Goal: Task Accomplishment & Management: Use online tool/utility

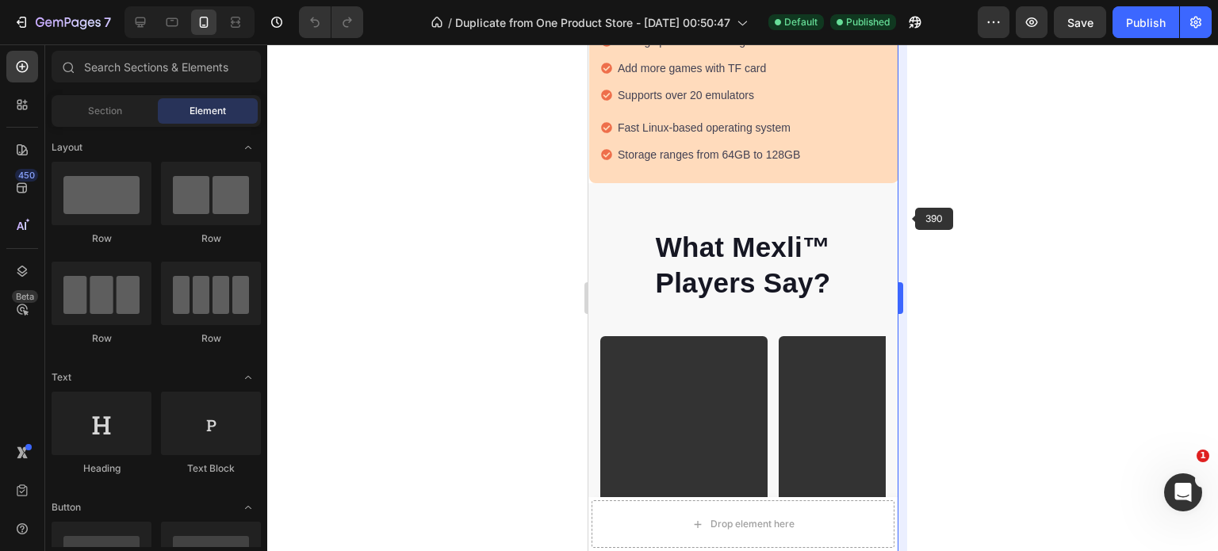
scroll to position [1652, 0]
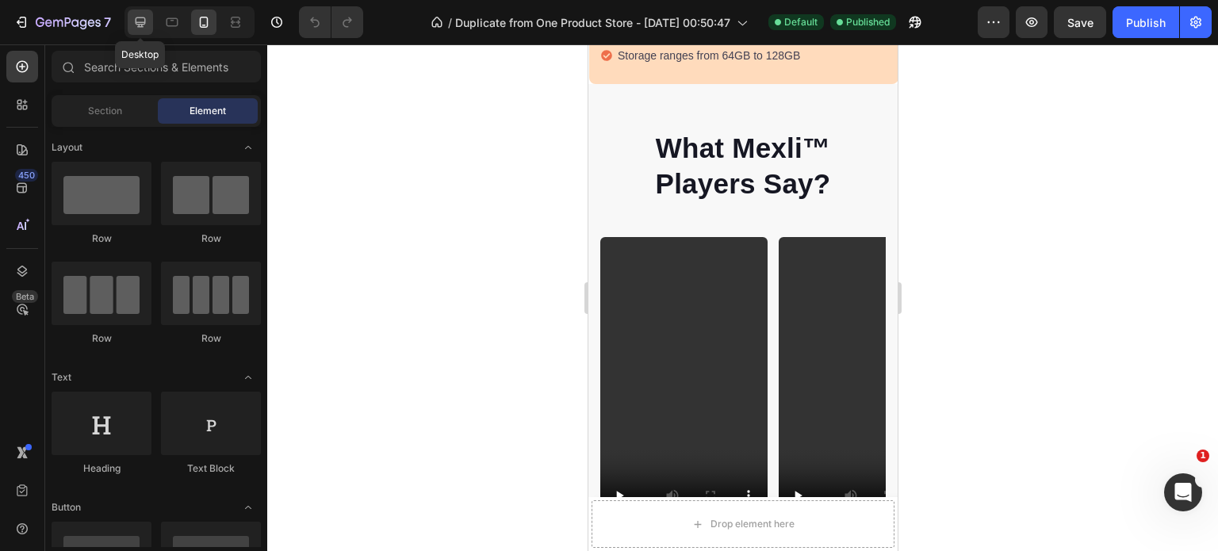
click at [140, 23] on icon at bounding box center [140, 22] width 16 height 16
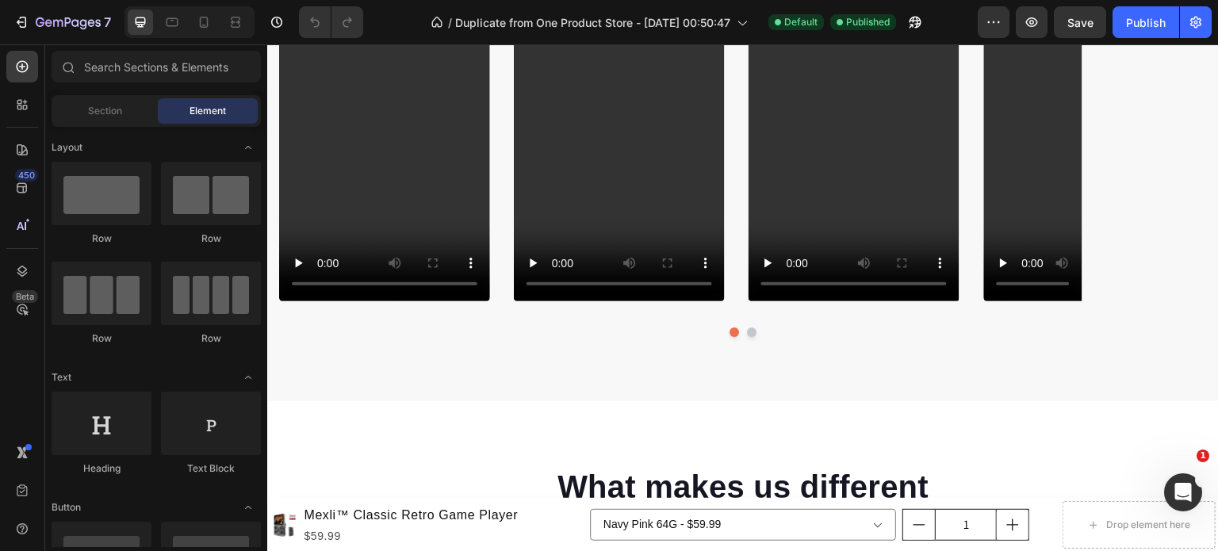
scroll to position [1922, 0]
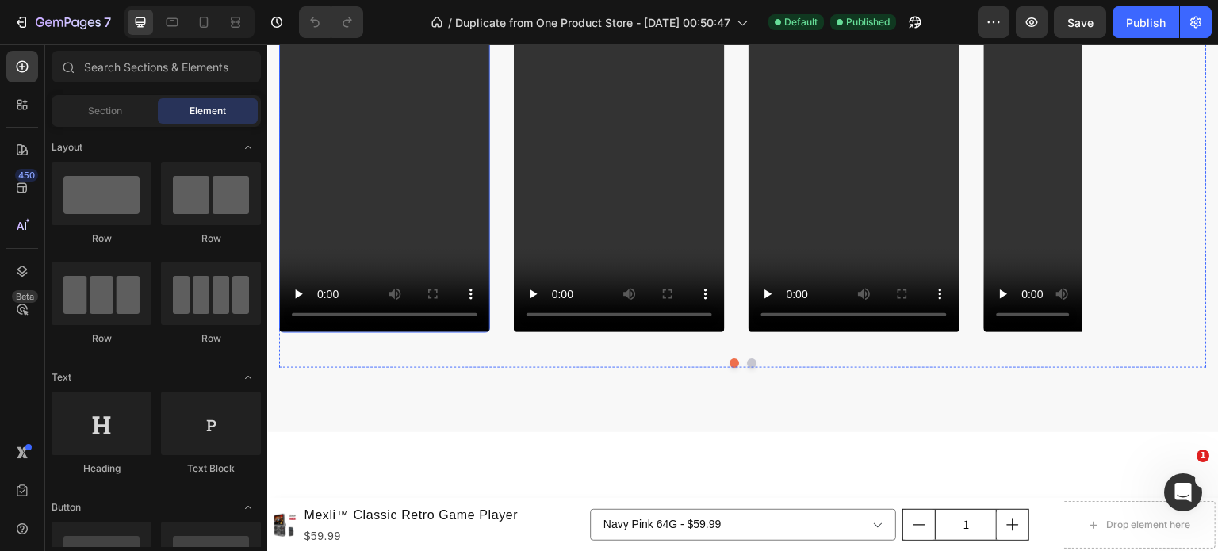
click at [400, 175] on video at bounding box center [384, 144] width 211 height 375
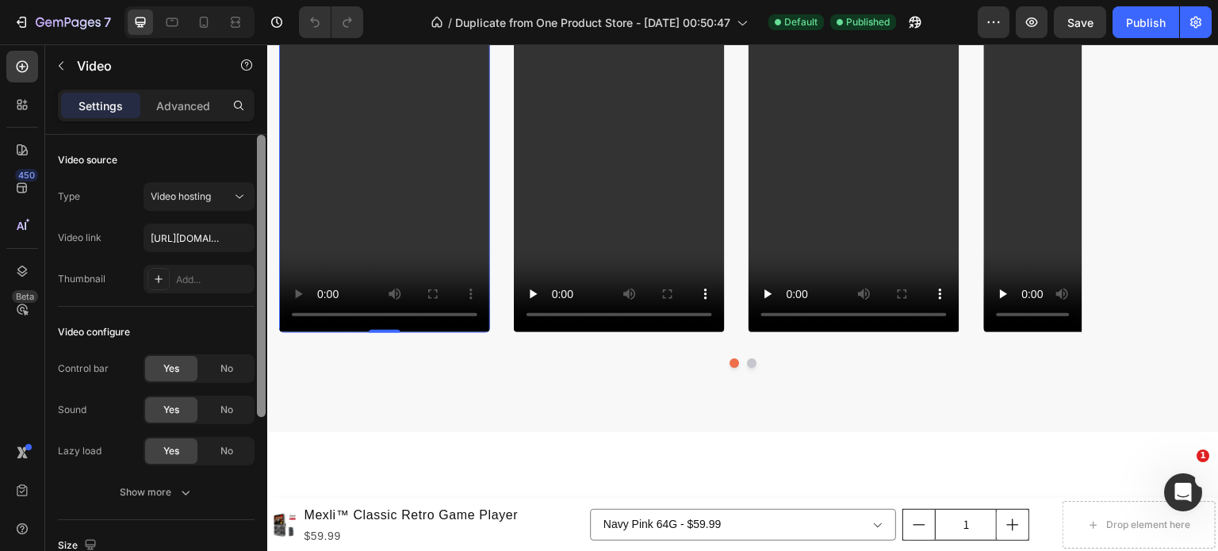
drag, startPoint x: 261, startPoint y: 280, endPoint x: 258, endPoint y: 196, distance: 84.1
click at [258, 196] on div at bounding box center [261, 276] width 9 height 282
drag, startPoint x: 258, startPoint y: 196, endPoint x: 262, endPoint y: 144, distance: 51.6
click at [262, 144] on div at bounding box center [261, 276] width 9 height 282
drag, startPoint x: 262, startPoint y: 144, endPoint x: 259, endPoint y: 103, distance: 41.3
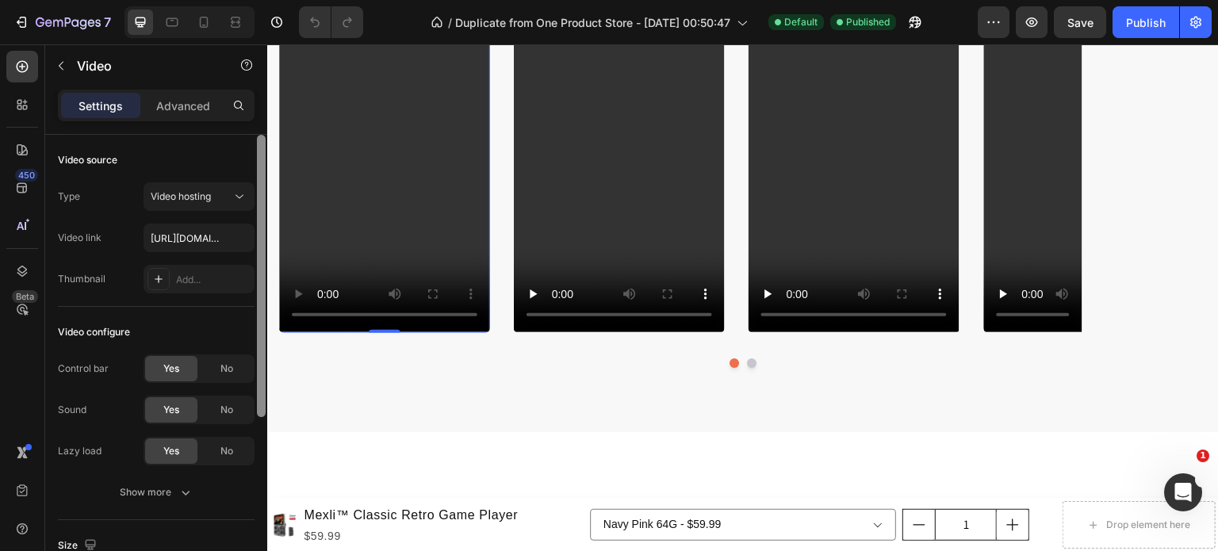
click at [259, 103] on div "Settings Advanced Video source Type Video hosting Video link [URL][DOMAIN_NAME]…" at bounding box center [156, 343] width 222 height 507
click at [259, 103] on div "Settings Advanced" at bounding box center [156, 112] width 222 height 45
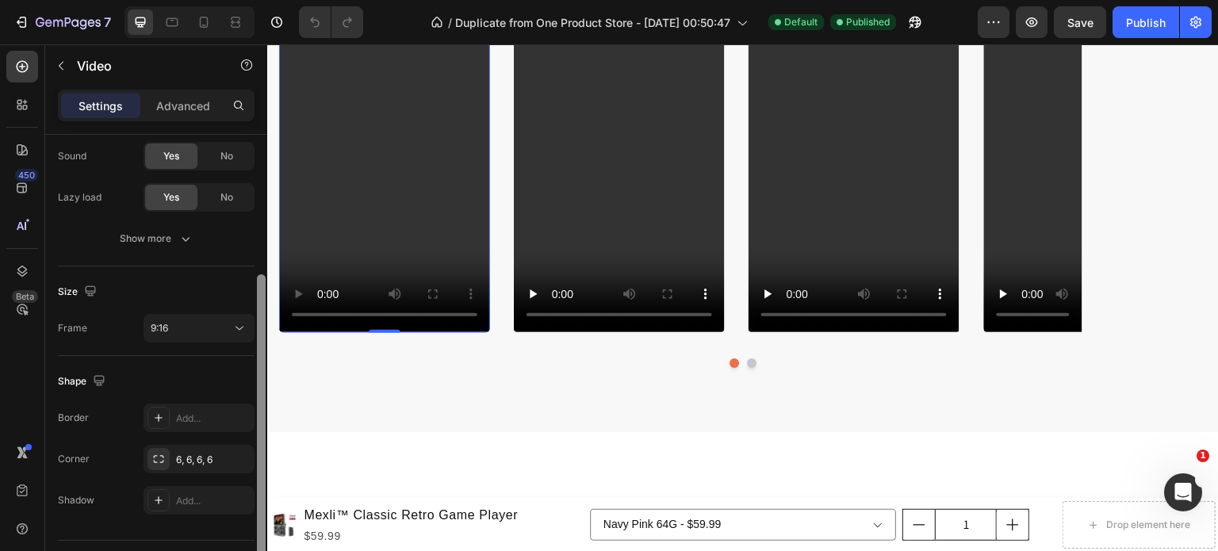
scroll to position [292, 0]
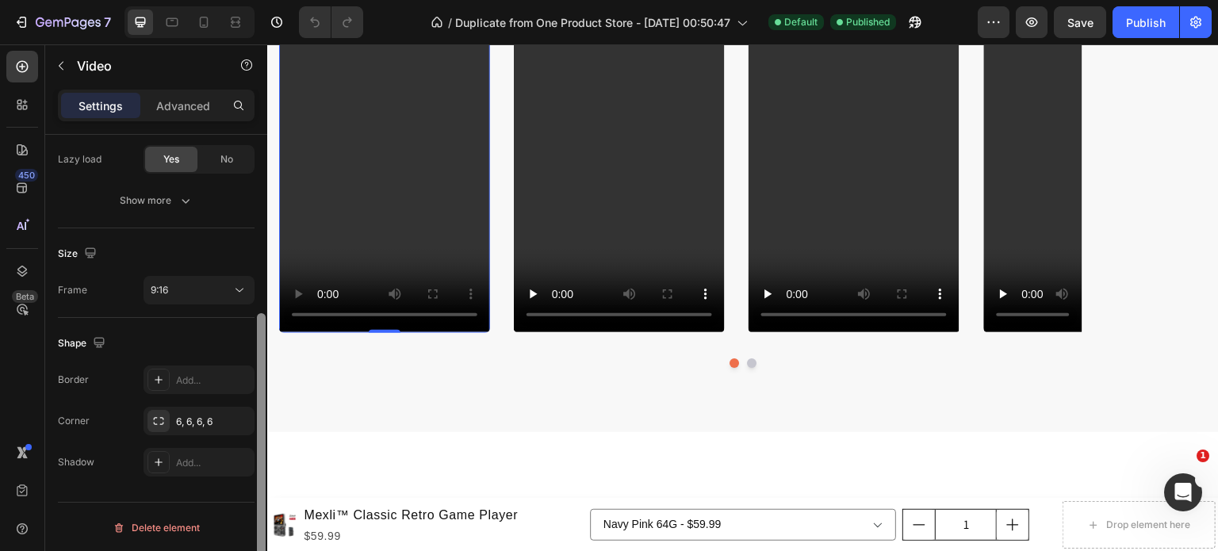
drag, startPoint x: 261, startPoint y: 155, endPoint x: 254, endPoint y: 414, distance: 259.3
click at [255, 414] on div at bounding box center [261, 365] width 12 height 461
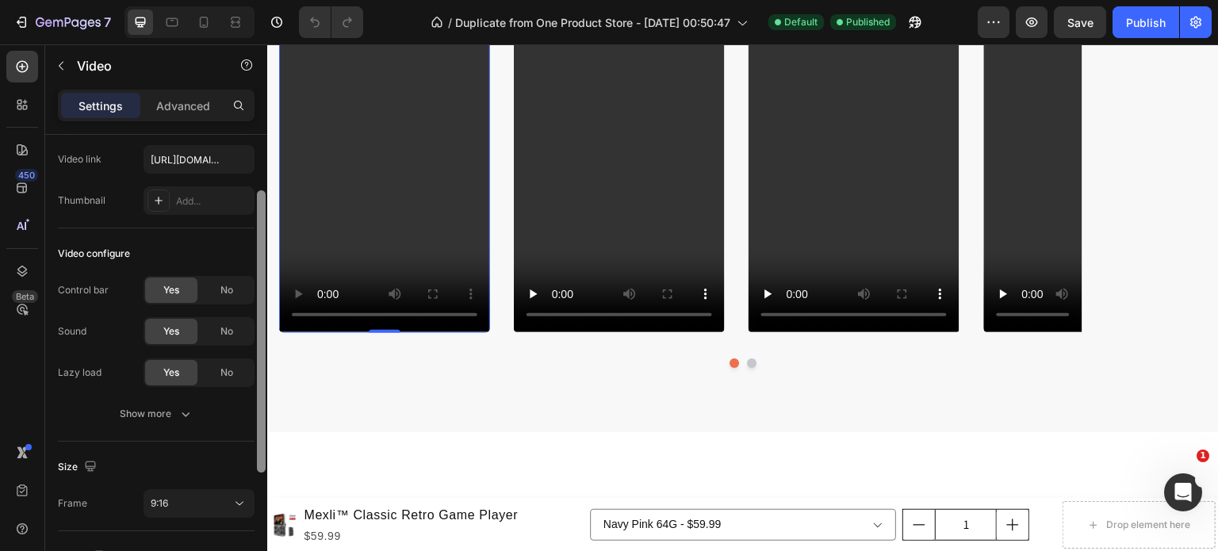
scroll to position [73, 0]
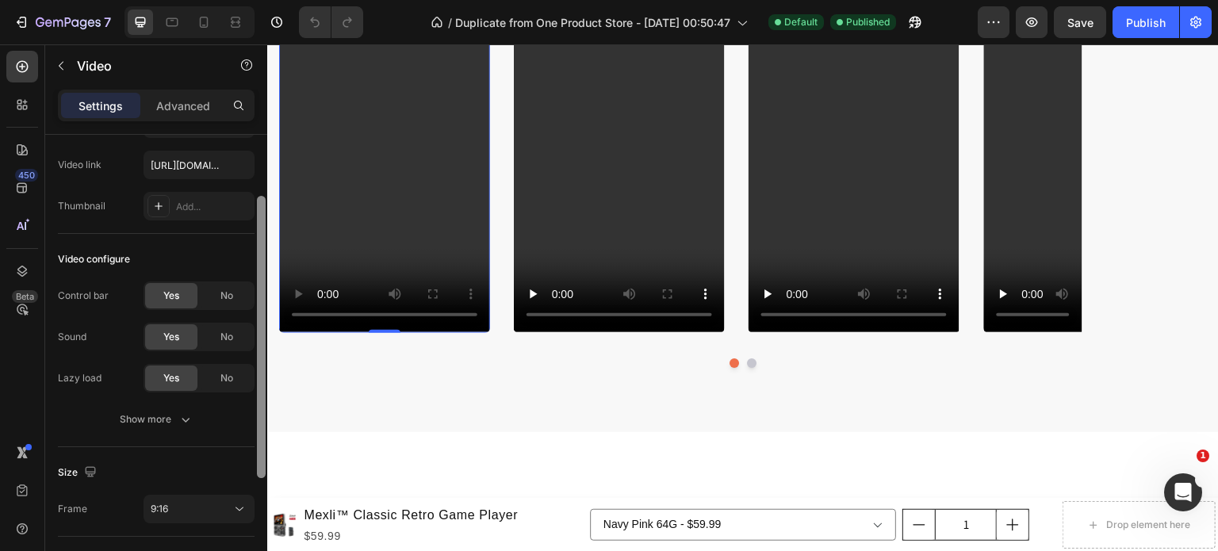
drag, startPoint x: 262, startPoint y: 412, endPoint x: 252, endPoint y: 278, distance: 134.3
click at [252, 278] on div "Video source Type Video hosting Video link [URL][DOMAIN_NAME] Thumbnail Add... …" at bounding box center [156, 365] width 222 height 461
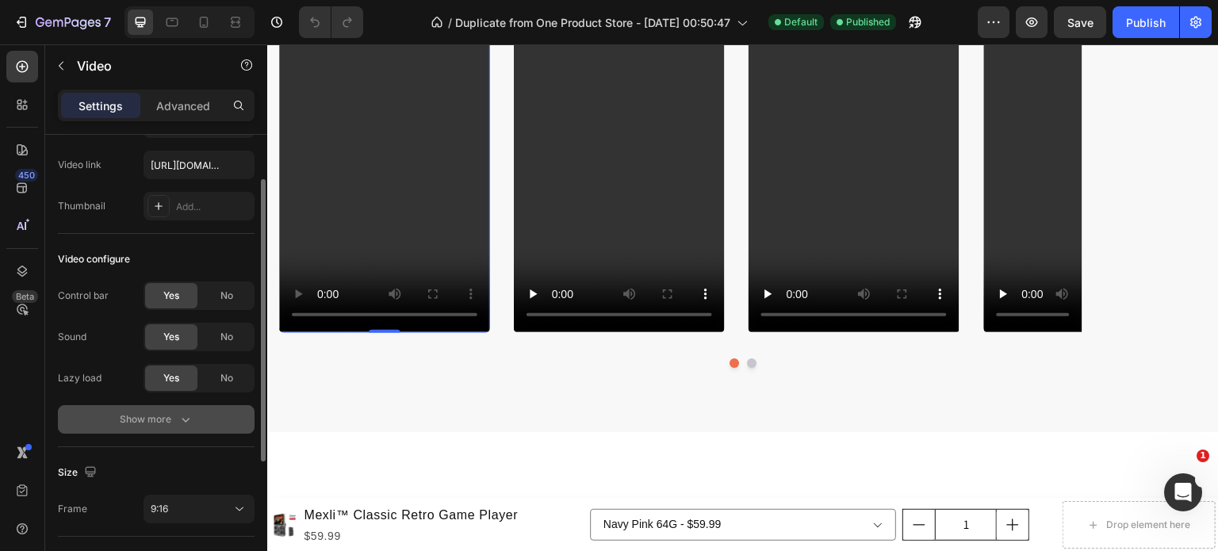
click at [189, 419] on icon "button" at bounding box center [186, 419] width 16 height 16
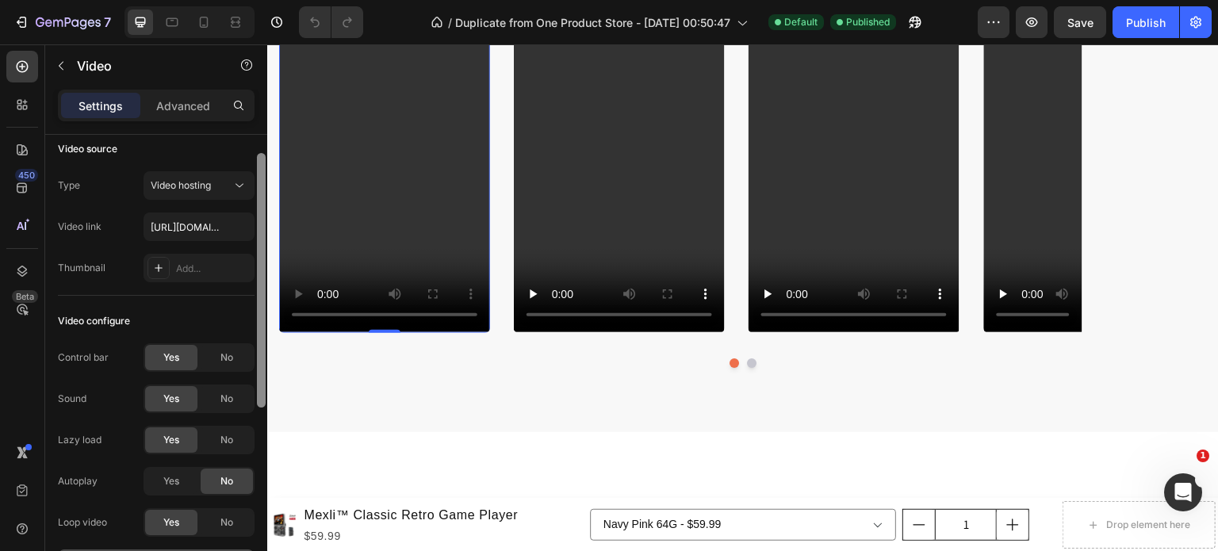
scroll to position [0, 0]
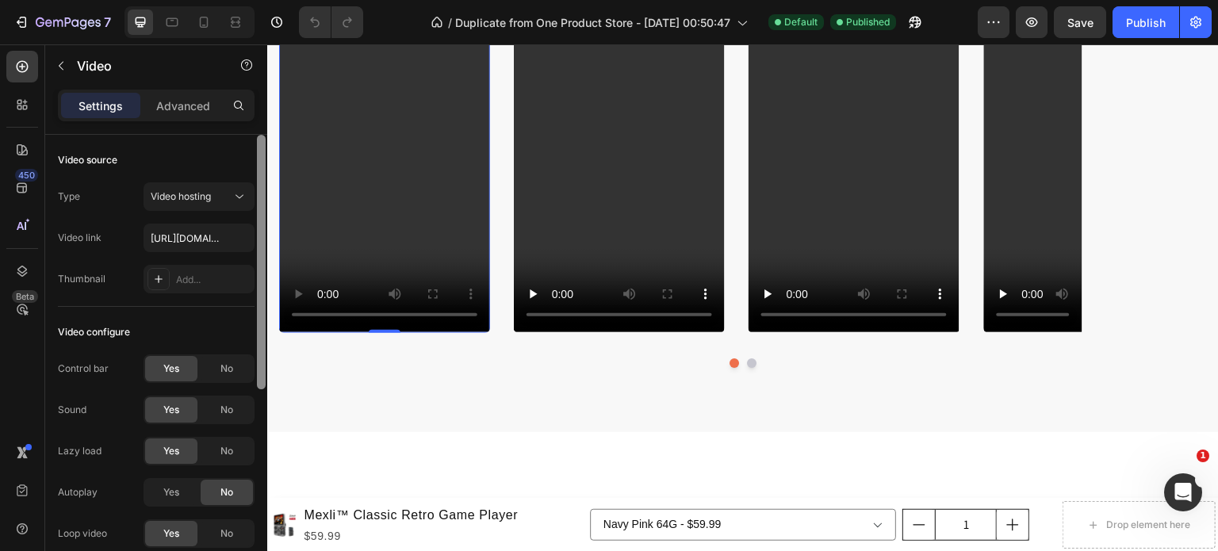
drag, startPoint x: 261, startPoint y: 419, endPoint x: 261, endPoint y: 337, distance: 81.7
click at [261, 337] on div at bounding box center [261, 262] width 9 height 254
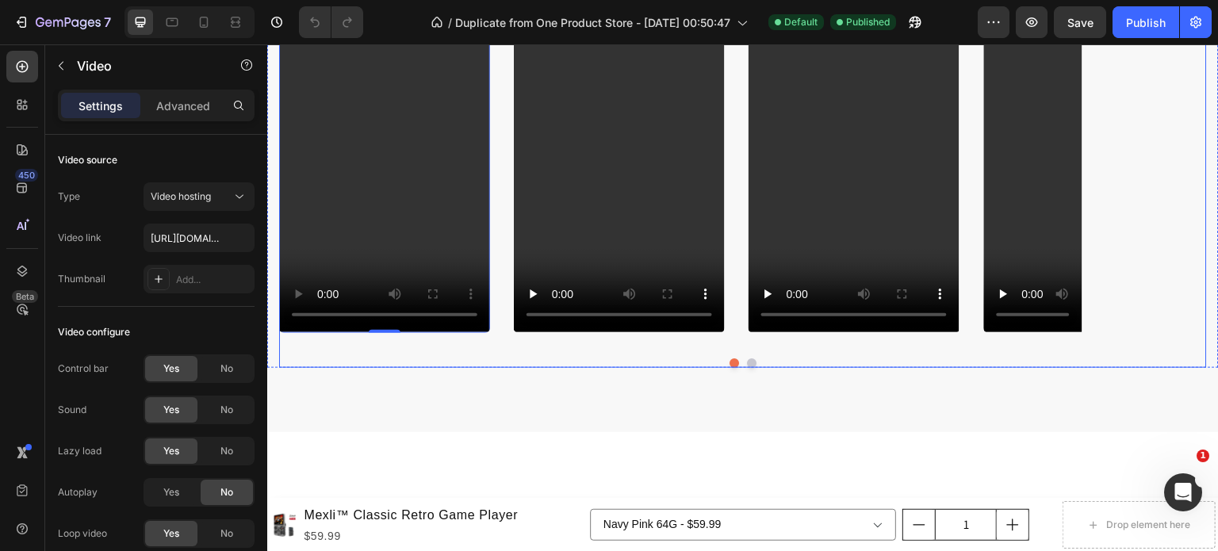
click at [502, 345] on div "Video 0 Video Video Video Video Carousel" at bounding box center [743, 162] width 928 height 410
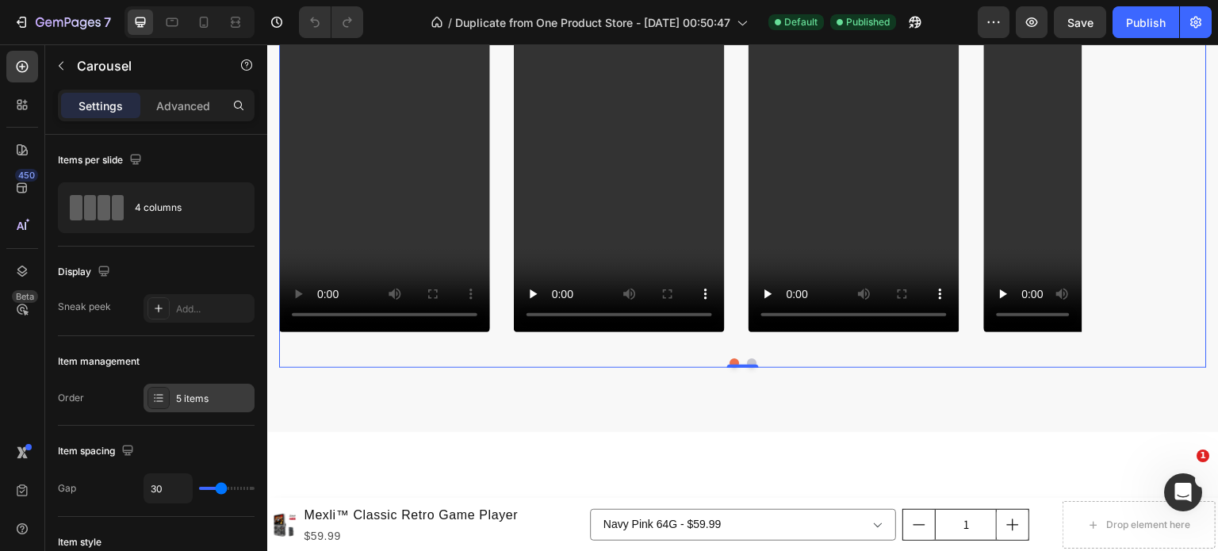
click at [216, 404] on div "5 items" at bounding box center [213, 399] width 75 height 14
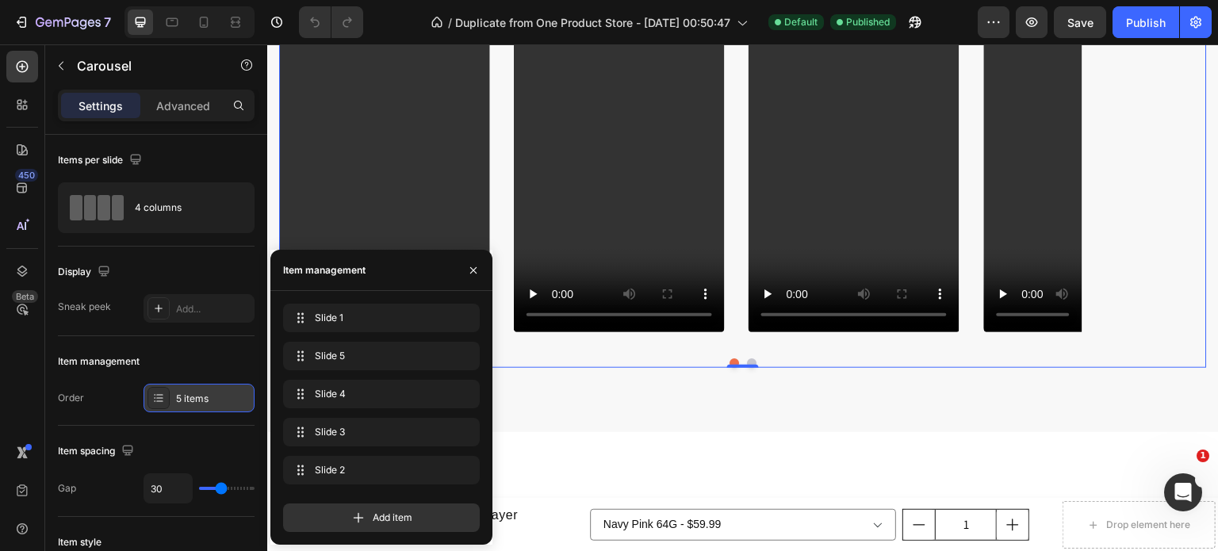
click at [216, 404] on div "5 items" at bounding box center [213, 399] width 75 height 14
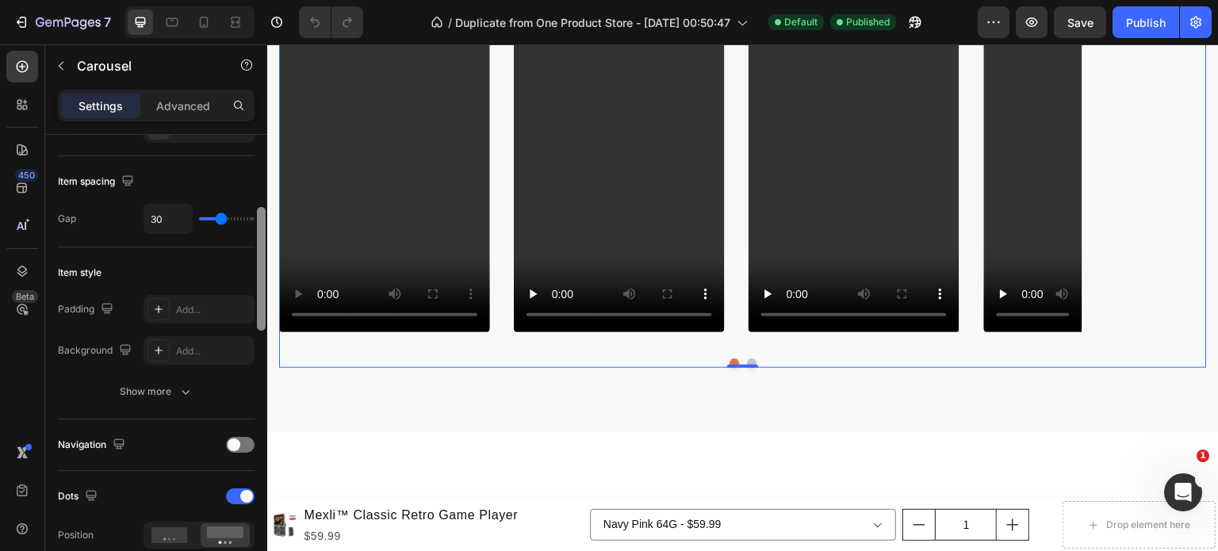
scroll to position [273, 0]
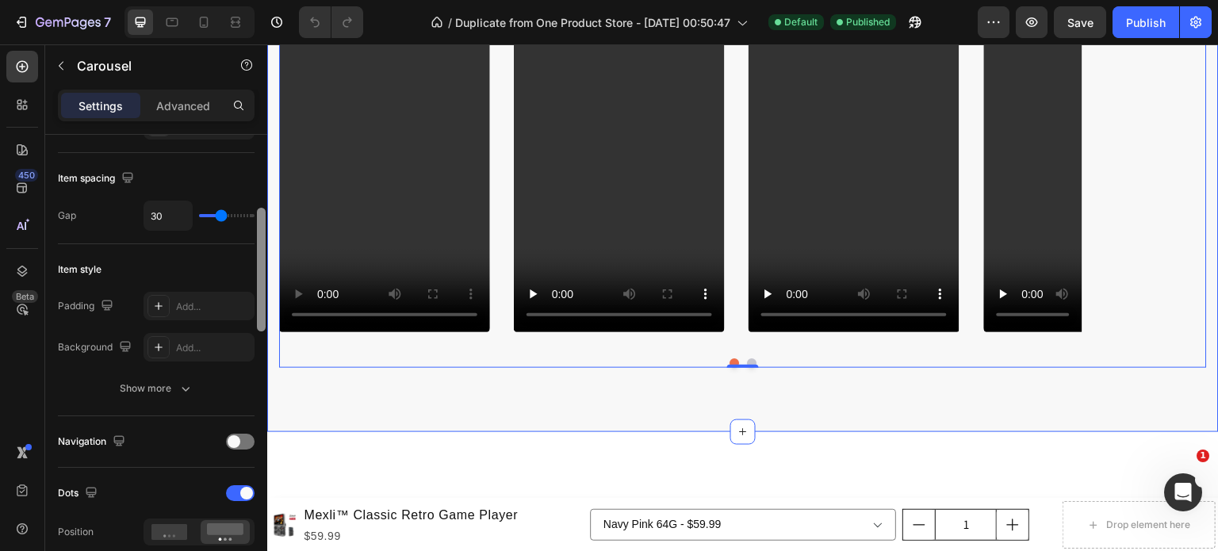
drag, startPoint x: 529, startPoint y: 281, endPoint x: 276, endPoint y: 374, distance: 269.4
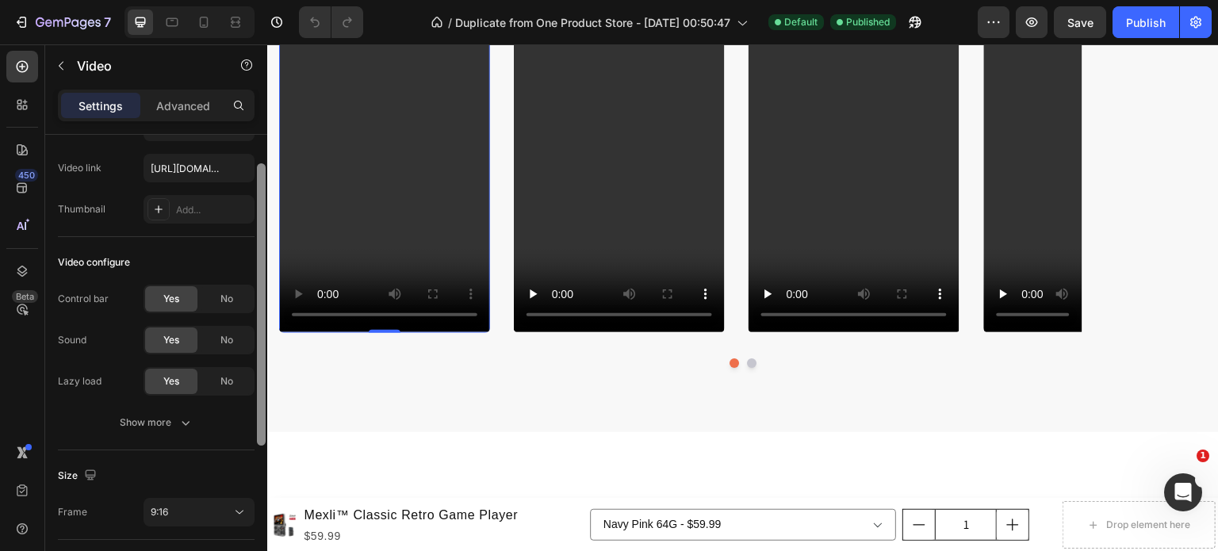
scroll to position [59, 0]
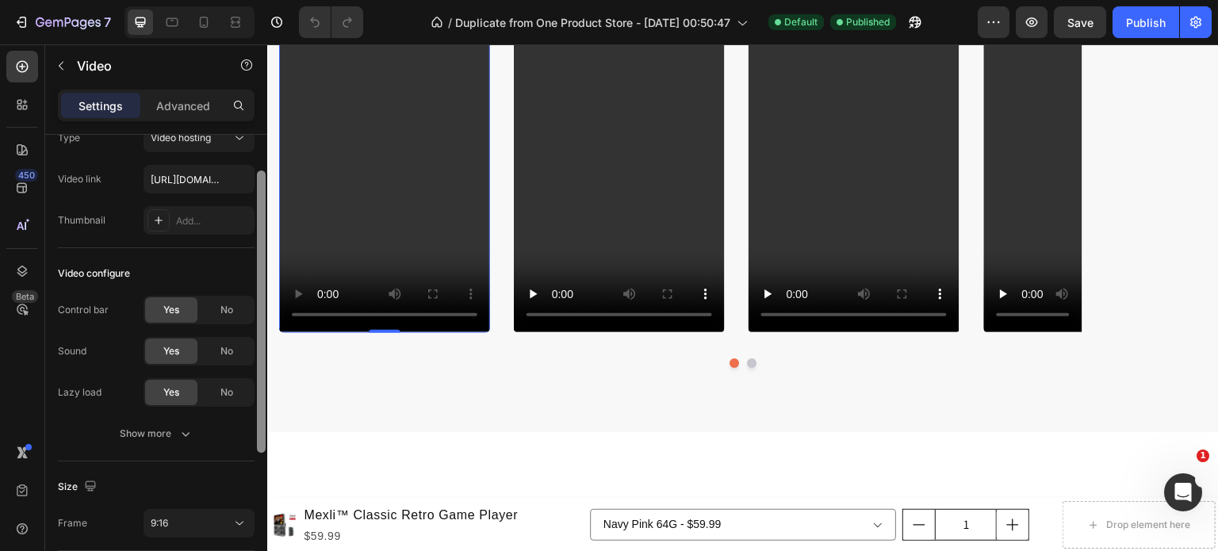
click at [258, 253] on div at bounding box center [261, 311] width 9 height 282
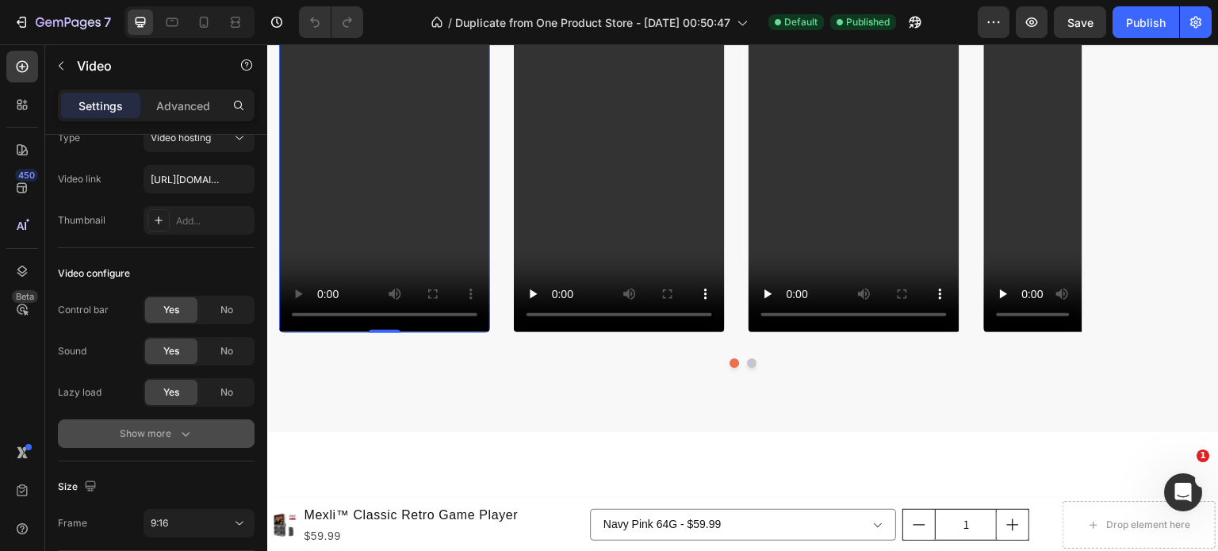
click at [188, 432] on icon "button" at bounding box center [186, 434] width 8 height 5
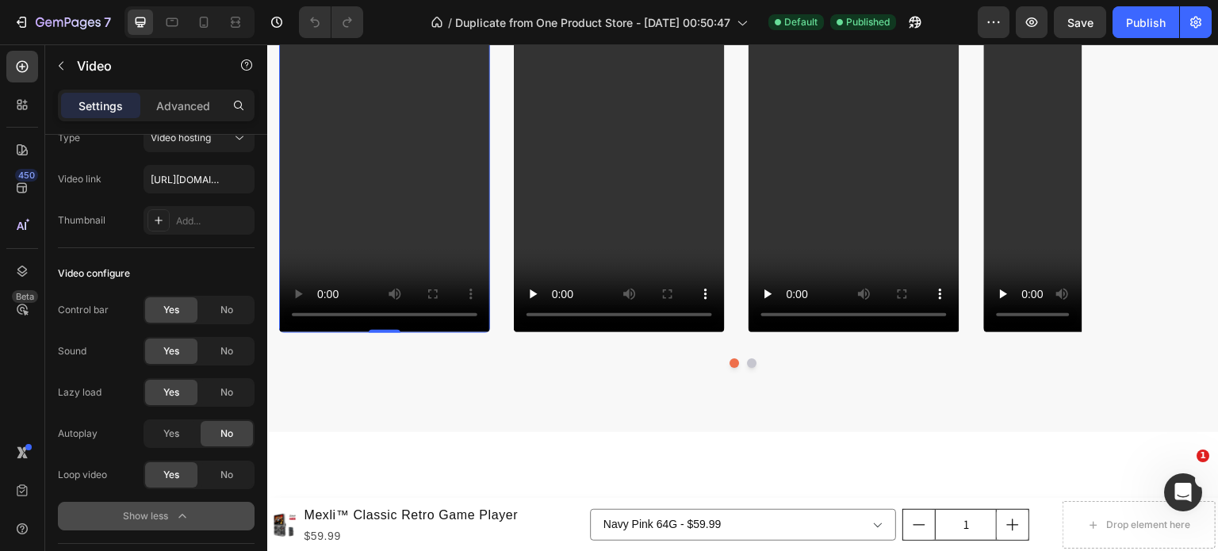
click at [473, 228] on video at bounding box center [384, 144] width 211 height 375
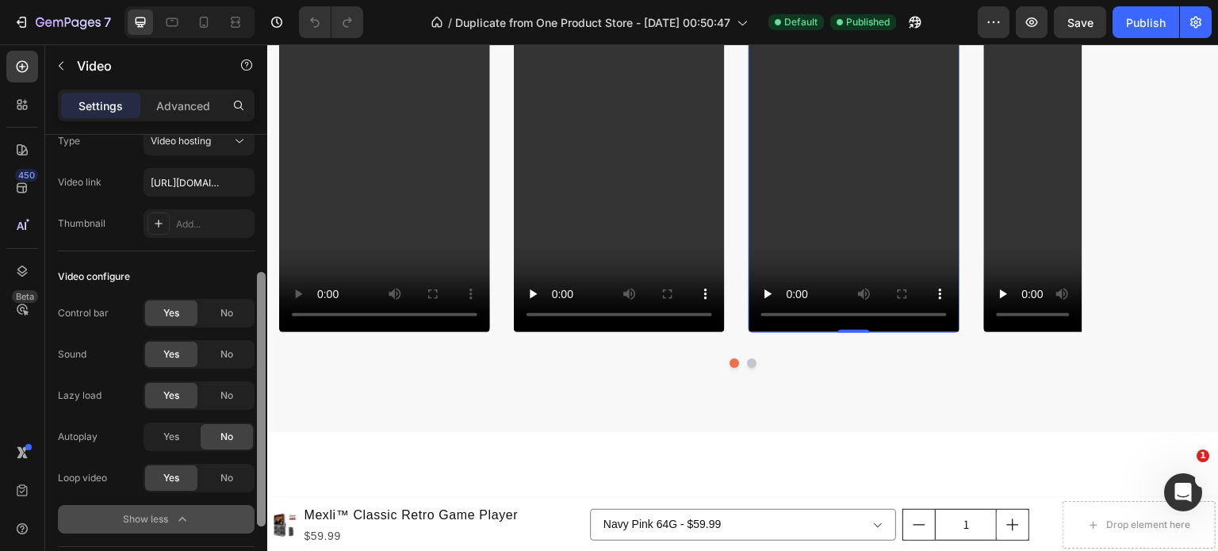
scroll to position [0, 0]
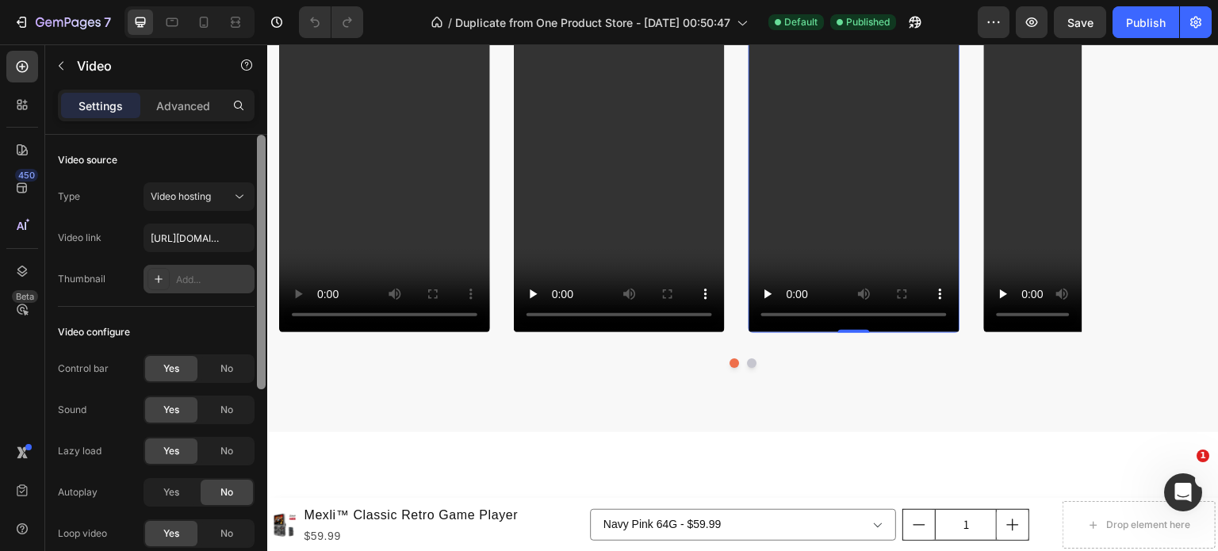
drag, startPoint x: 264, startPoint y: 351, endPoint x: 251, endPoint y: 289, distance: 63.3
click at [251, 289] on div "Video source Type Video hosting Video link [URL][DOMAIN_NAME] Thumbnail Add... …" at bounding box center [156, 365] width 222 height 461
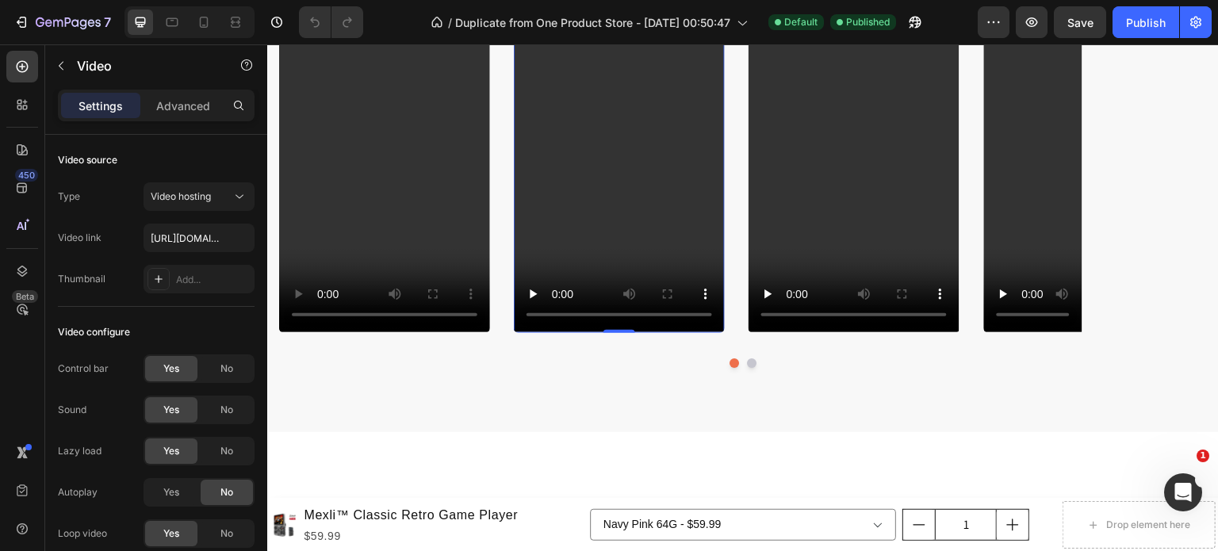
click at [619, 182] on video at bounding box center [619, 144] width 211 height 375
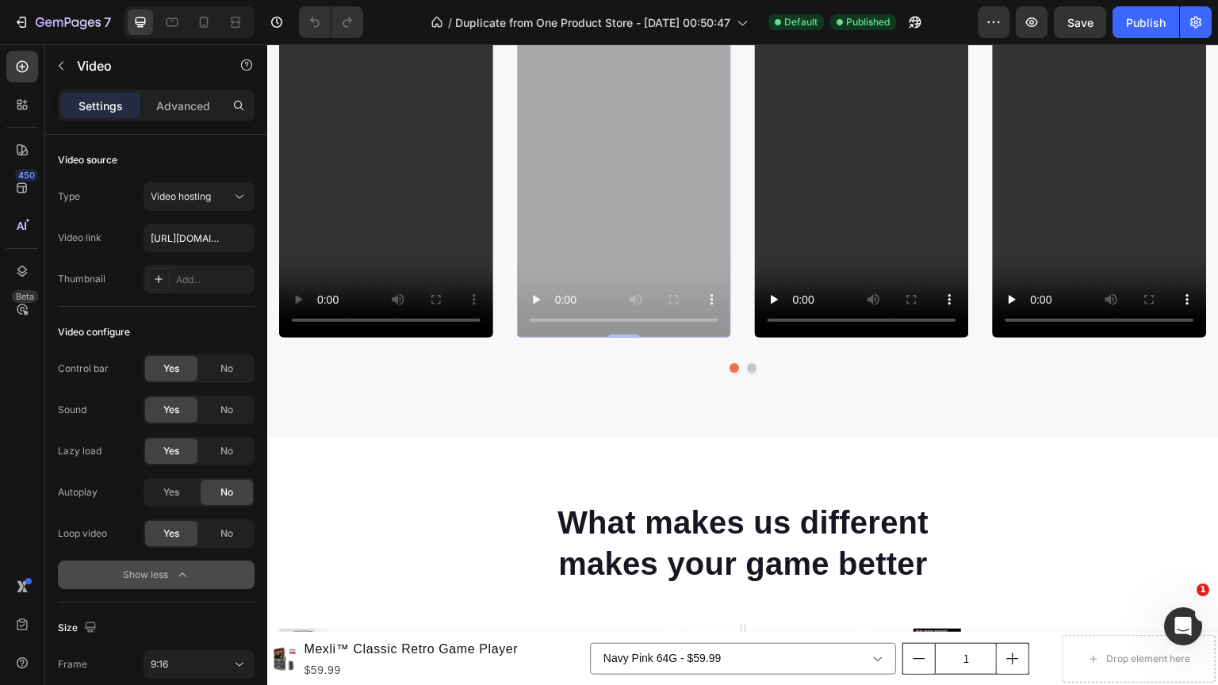
drag, startPoint x: 912, startPoint y: 563, endPoint x: 879, endPoint y: 471, distance: 97.8
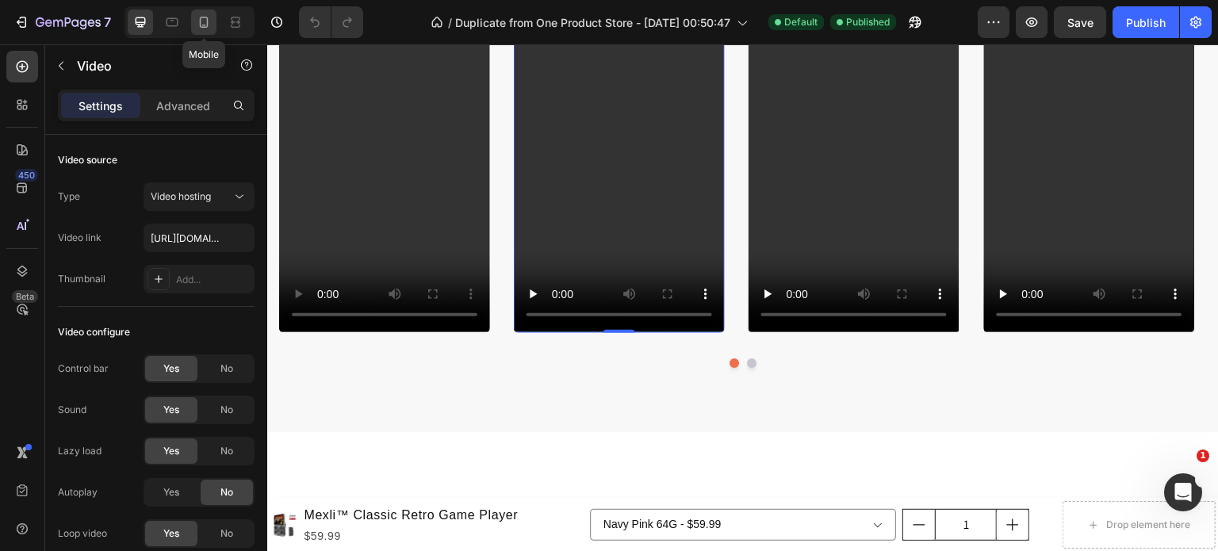
click at [200, 25] on icon at bounding box center [204, 22] width 9 height 11
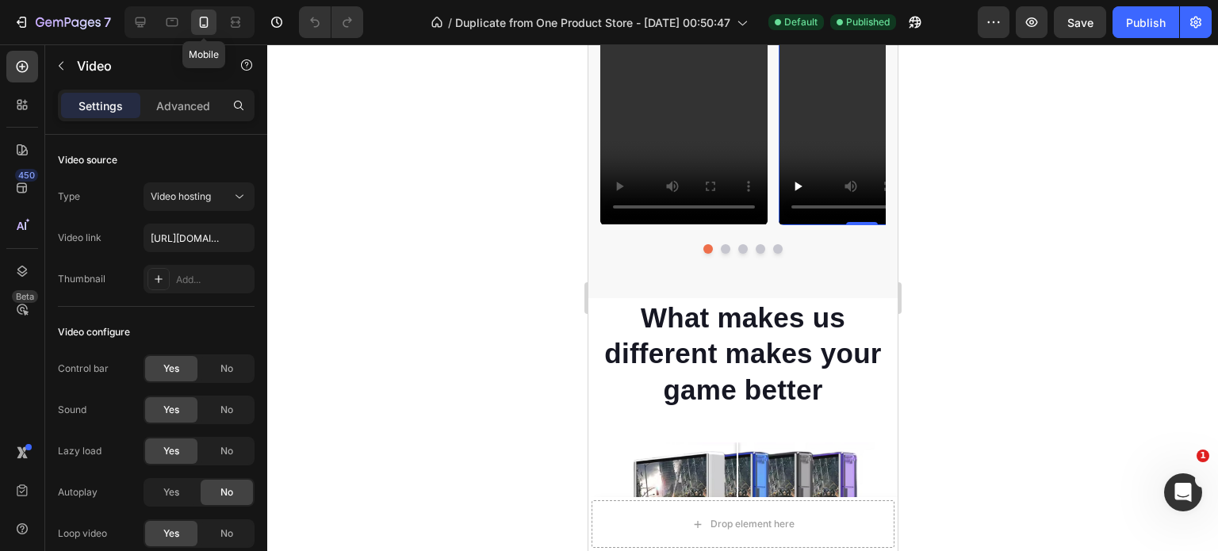
scroll to position [1785, 0]
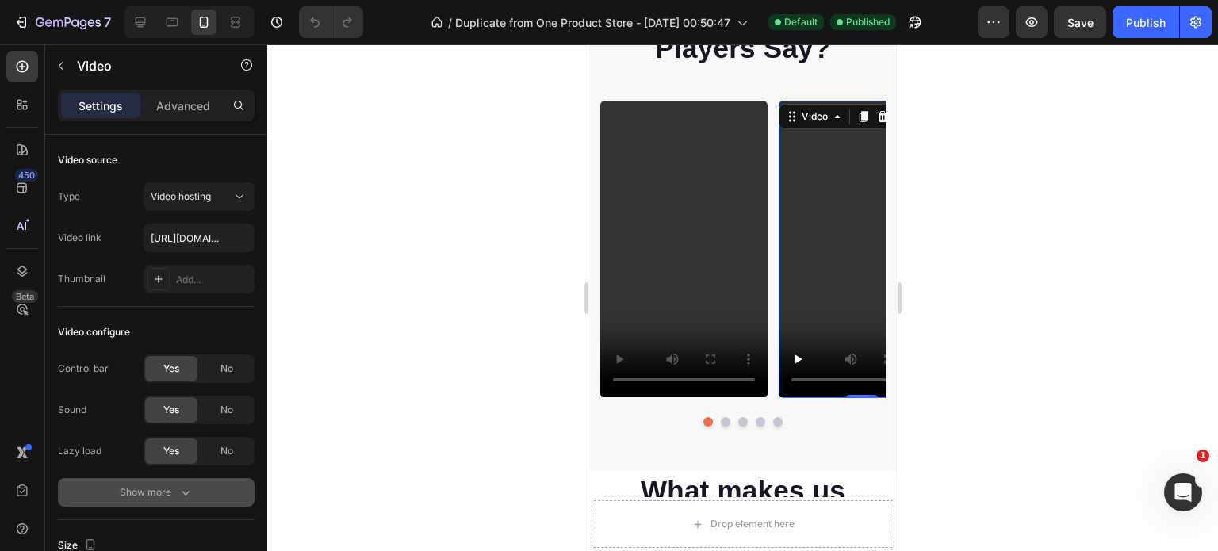
click at [182, 489] on icon "button" at bounding box center [186, 492] width 16 height 16
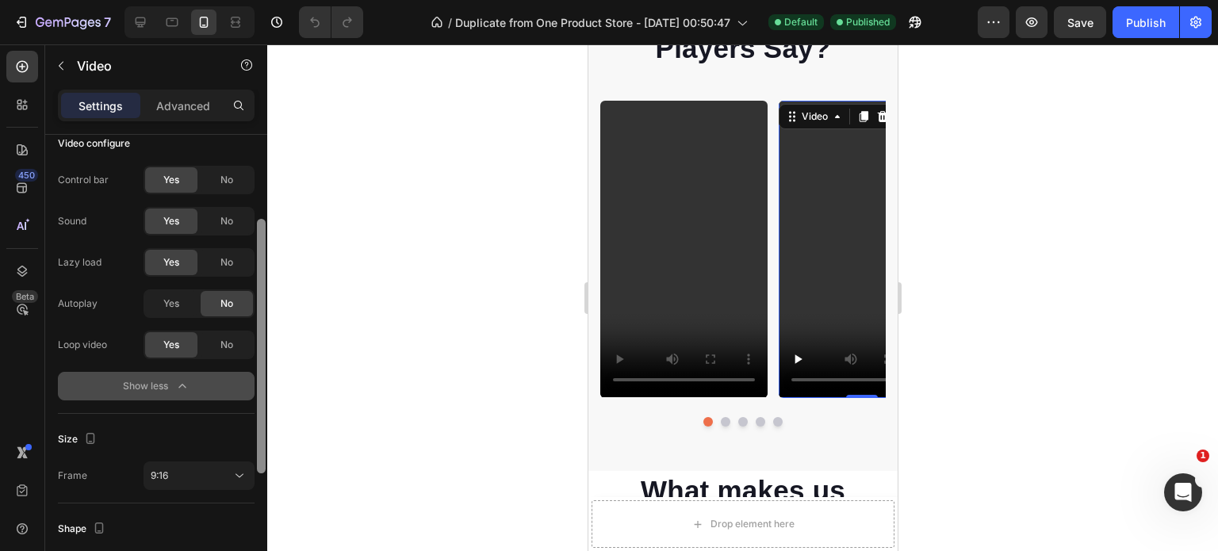
scroll to position [190, 0]
drag, startPoint x: 262, startPoint y: 350, endPoint x: 264, endPoint y: 466, distance: 116.5
click at [264, 466] on div at bounding box center [261, 366] width 9 height 254
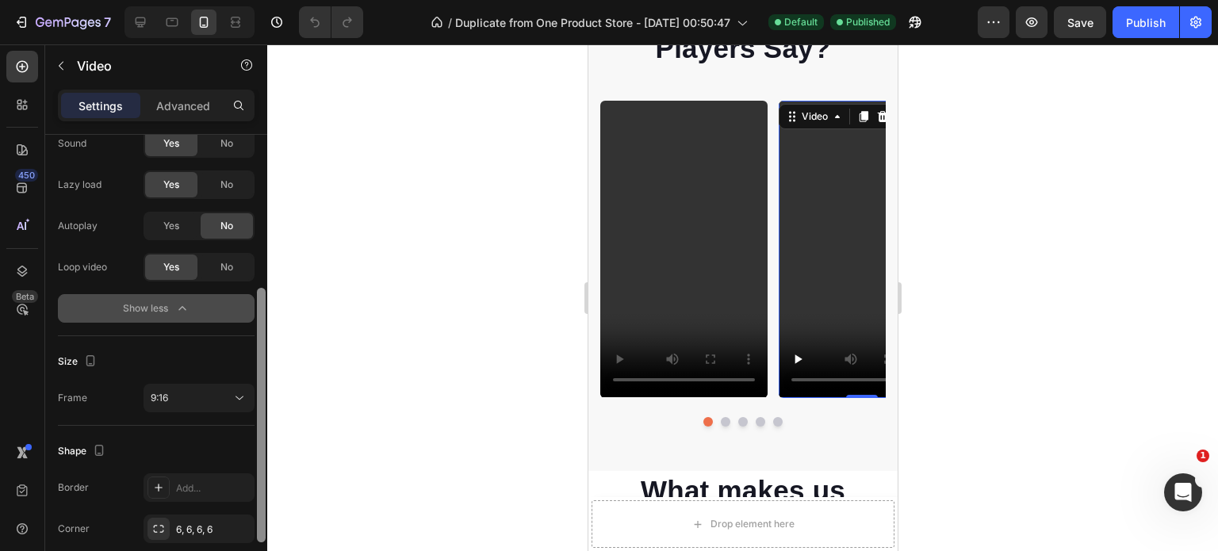
scroll to position [270, 0]
drag, startPoint x: 260, startPoint y: 435, endPoint x: 264, endPoint y: 480, distance: 44.6
click at [264, 480] on div at bounding box center [261, 411] width 9 height 254
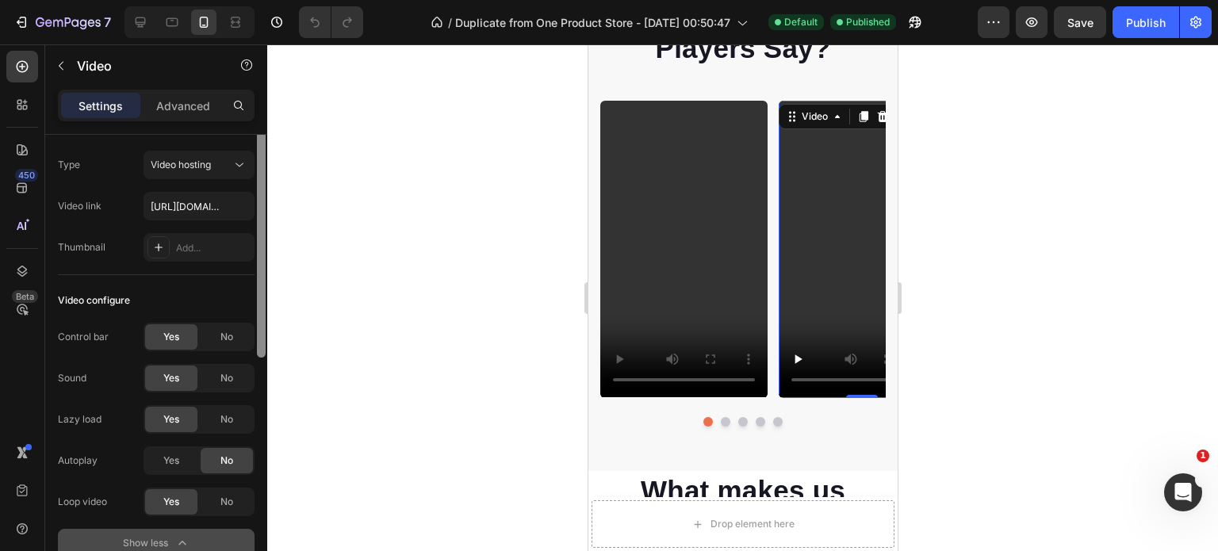
scroll to position [0, 0]
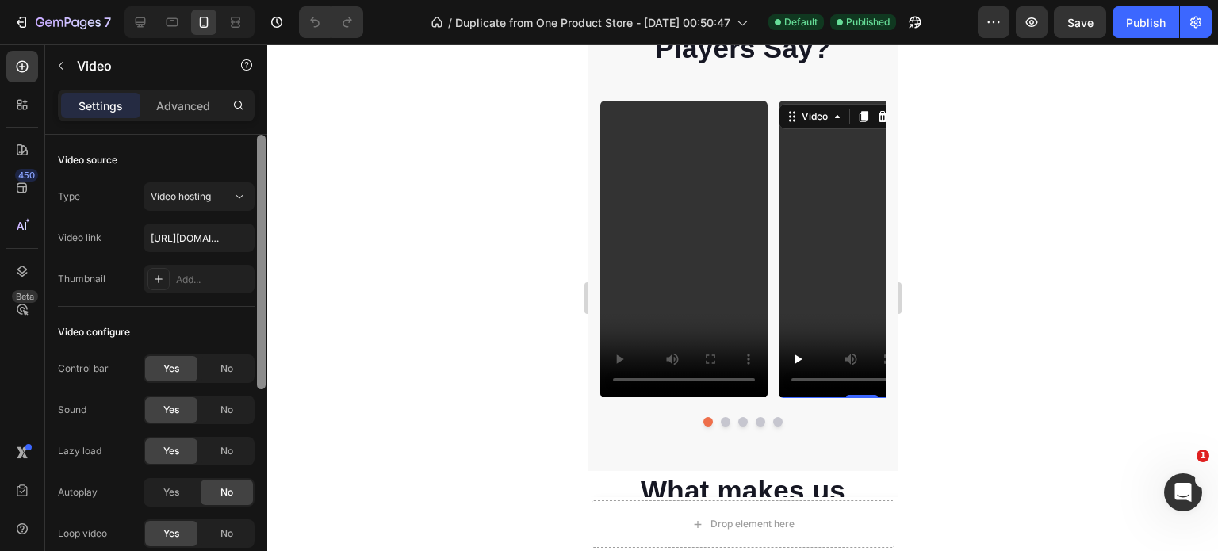
drag, startPoint x: 261, startPoint y: 458, endPoint x: 239, endPoint y: 253, distance: 206.5
click at [239, 253] on div "Video source Type Video hosting Video link [URL][DOMAIN_NAME] Thumbnail Add... …" at bounding box center [156, 365] width 222 height 461
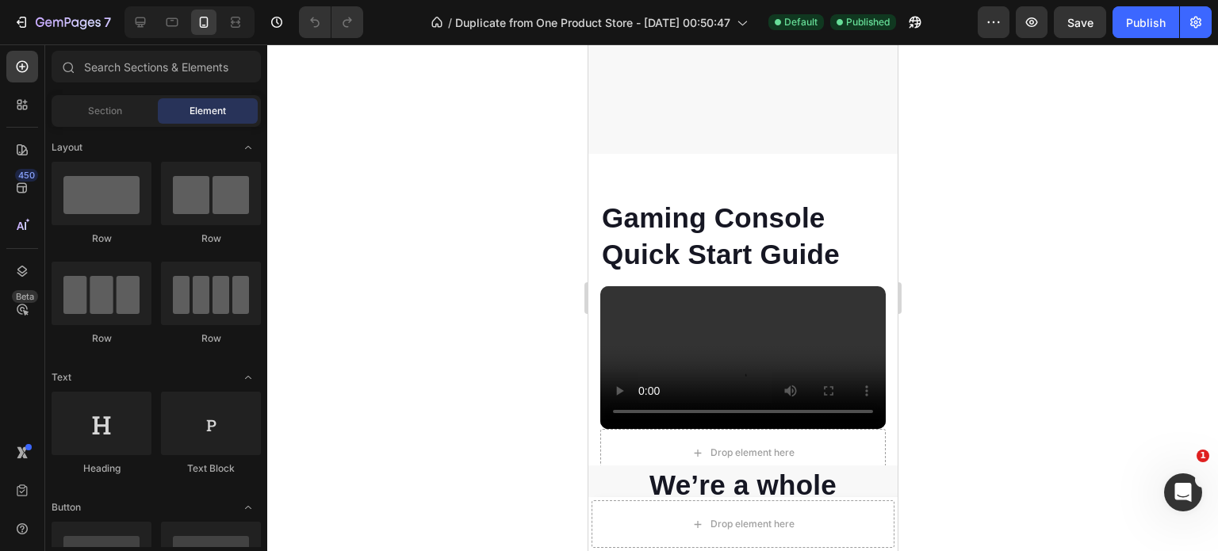
scroll to position [3697, 0]
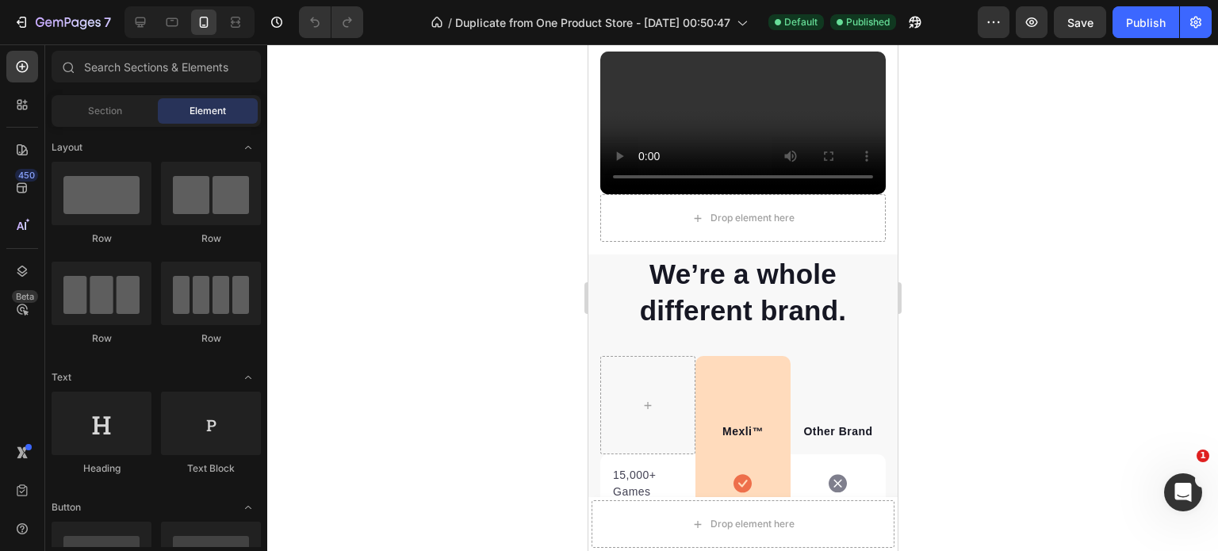
drag, startPoint x: 889, startPoint y: 229, endPoint x: 1490, endPoint y: 404, distance: 625.7
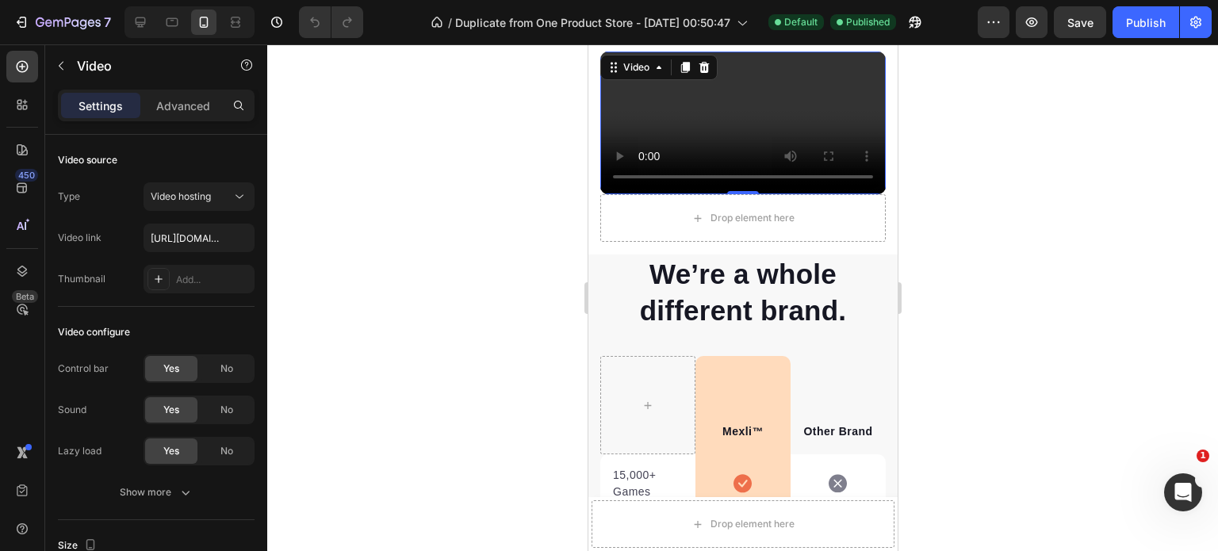
click at [839, 128] on div "Gaming Console Quick Start Guide Heading Video 0" at bounding box center [741, 79] width 285 height 231
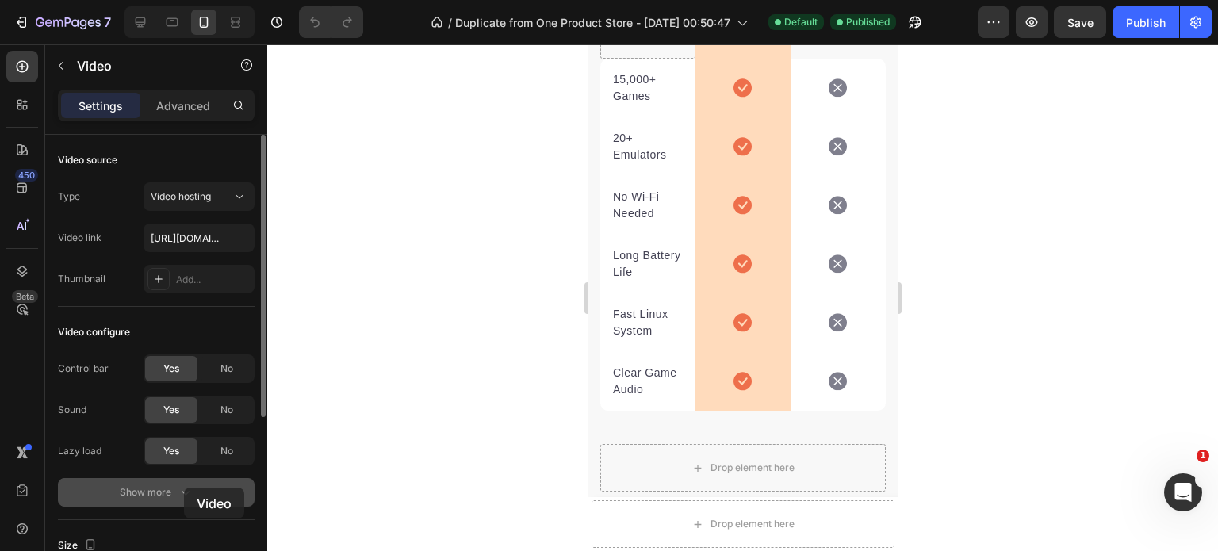
click at [184, 488] on icon "button" at bounding box center [186, 492] width 16 height 16
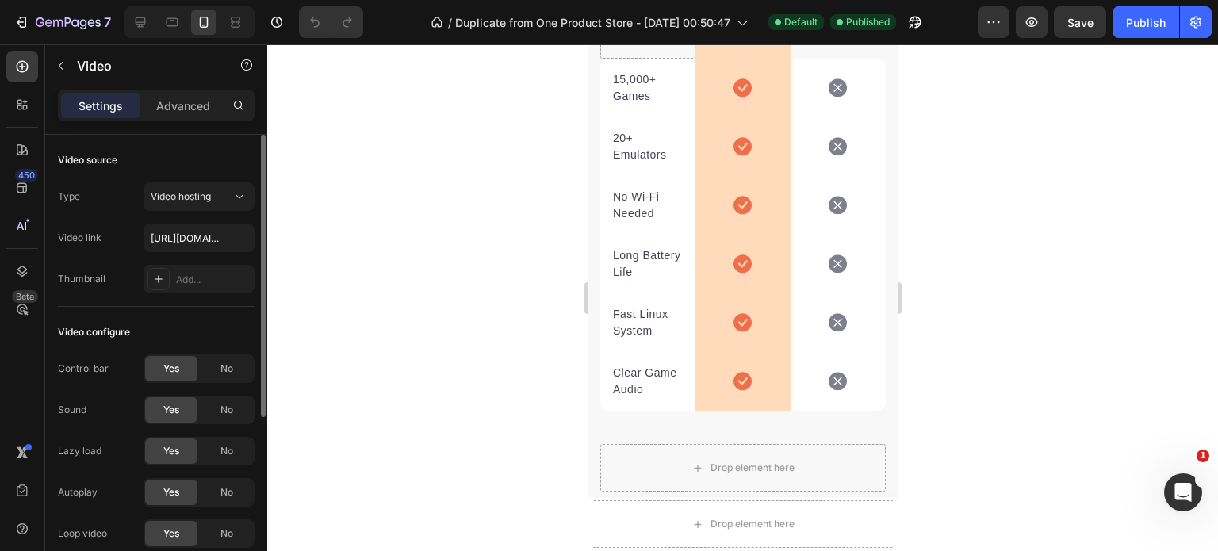
scroll to position [4115, 0]
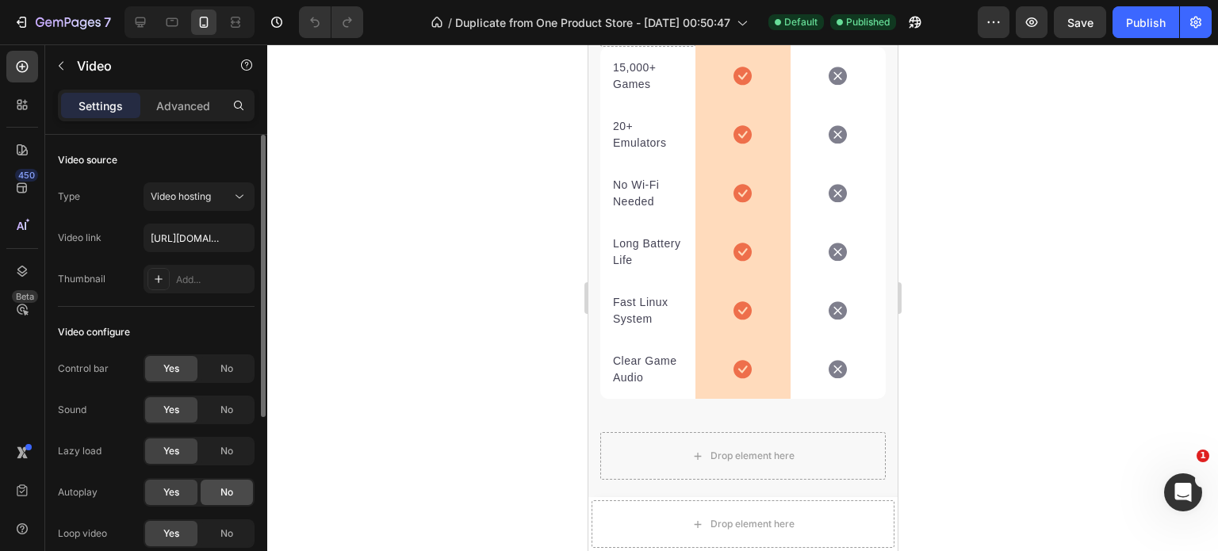
click at [224, 495] on span "No" at bounding box center [226, 492] width 13 height 14
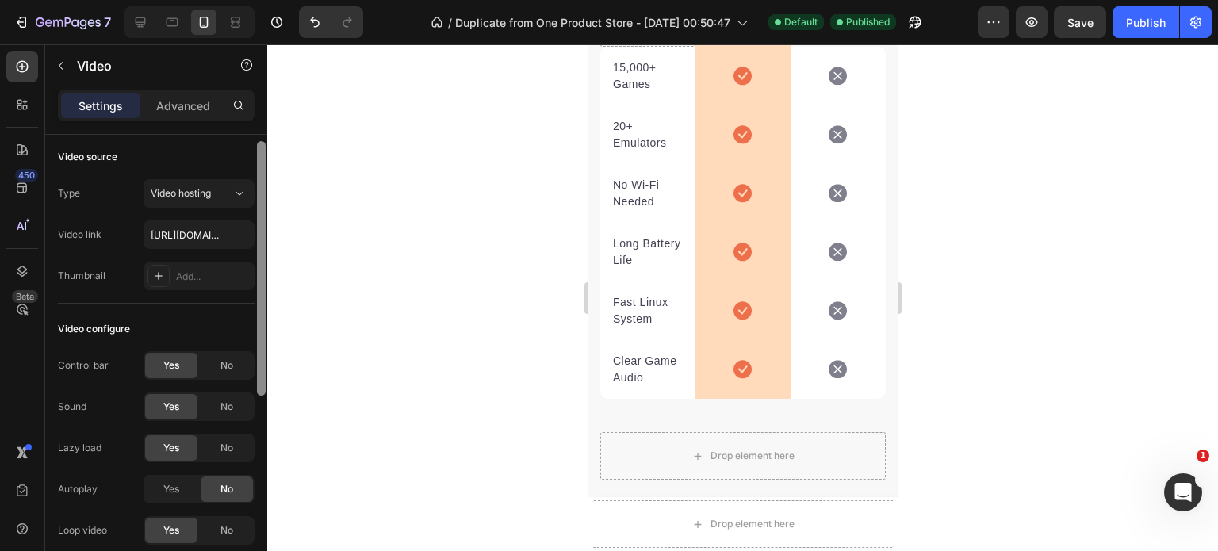
scroll to position [0, 0]
drag, startPoint x: 263, startPoint y: 363, endPoint x: 256, endPoint y: 286, distance: 77.2
click at [256, 286] on div at bounding box center [261, 365] width 12 height 461
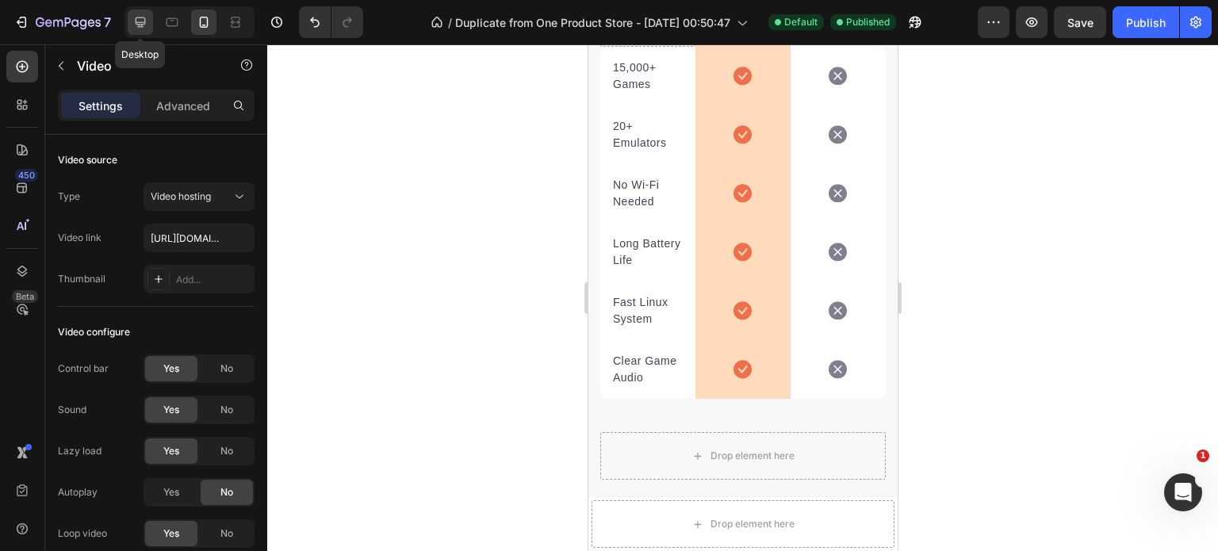
click at [143, 25] on icon at bounding box center [140, 22] width 16 height 16
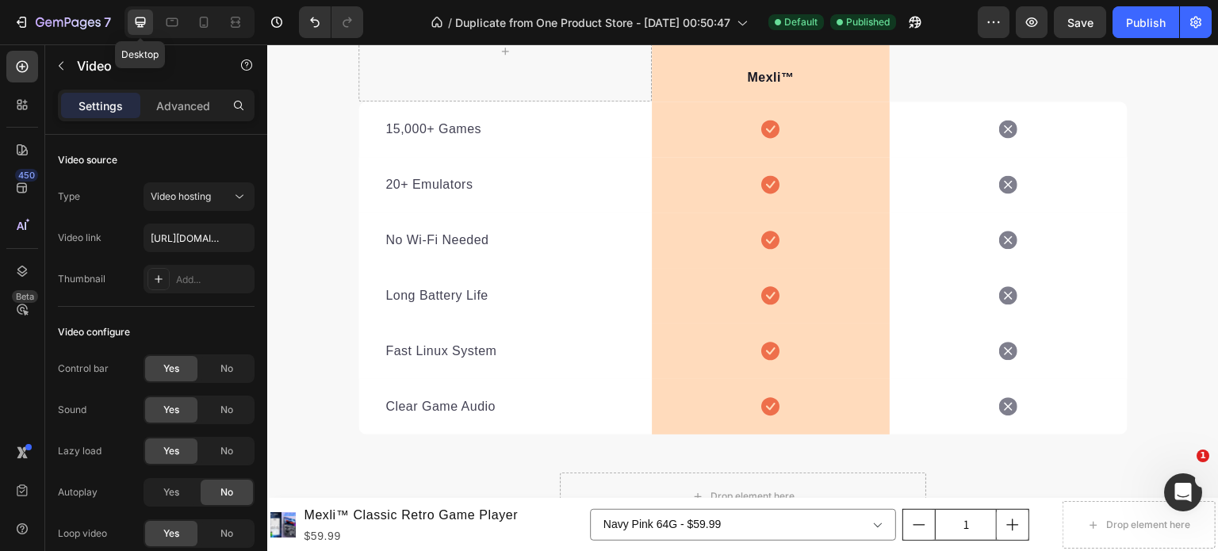
scroll to position [4079, 0]
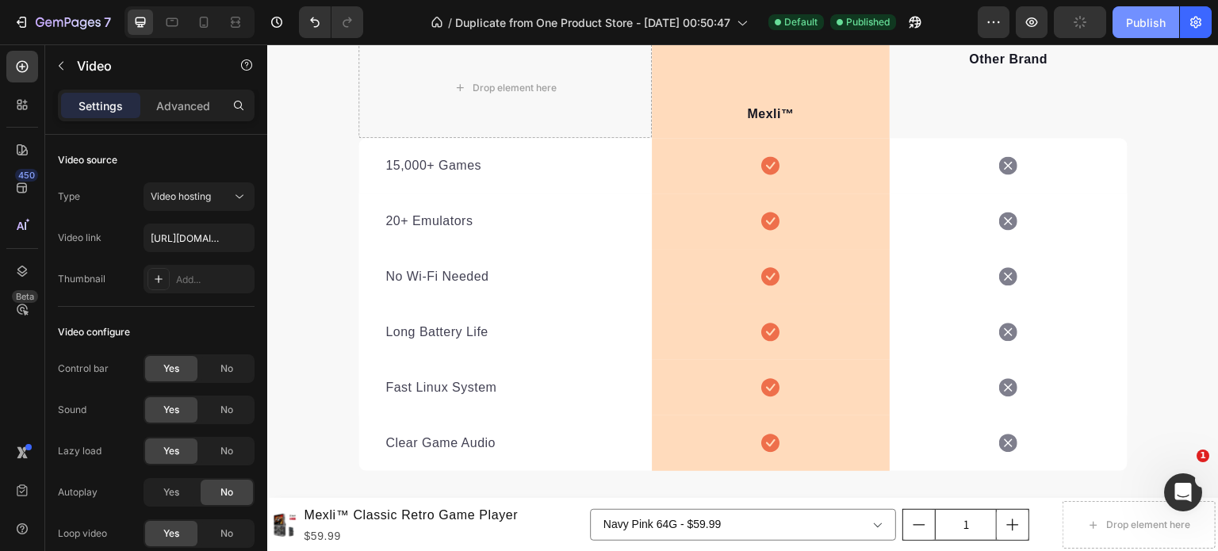
click at [1151, 21] on div "Publish" at bounding box center [1146, 22] width 40 height 17
